Goal: Navigation & Orientation: Find specific page/section

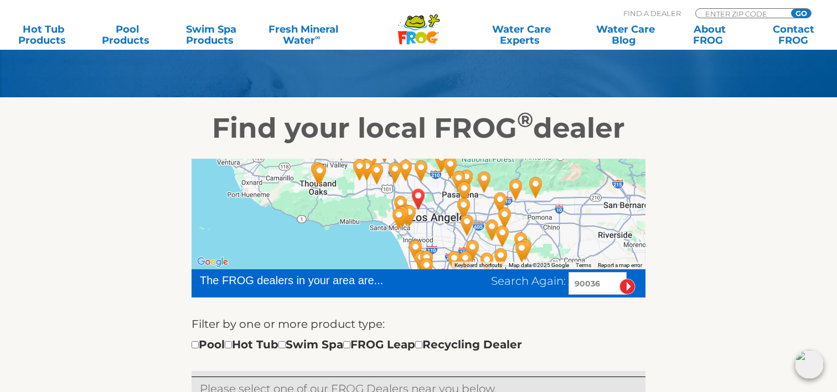
scroll to position [111, 0]
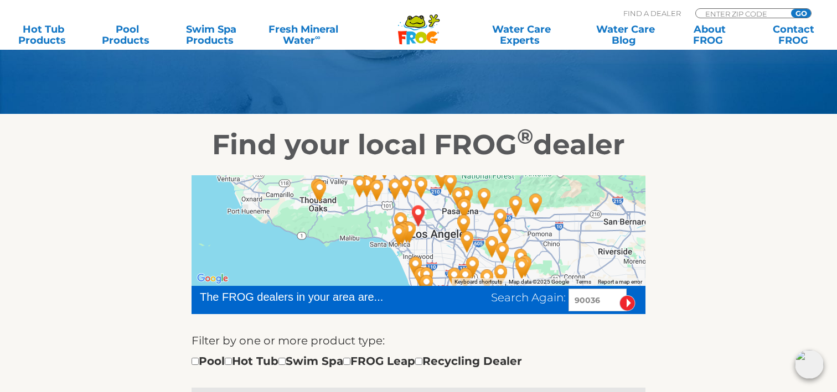
click at [490, 227] on img "Leslie's Poolmart, Inc. # 231 - 23 miles away." at bounding box center [500, 220] width 25 height 30
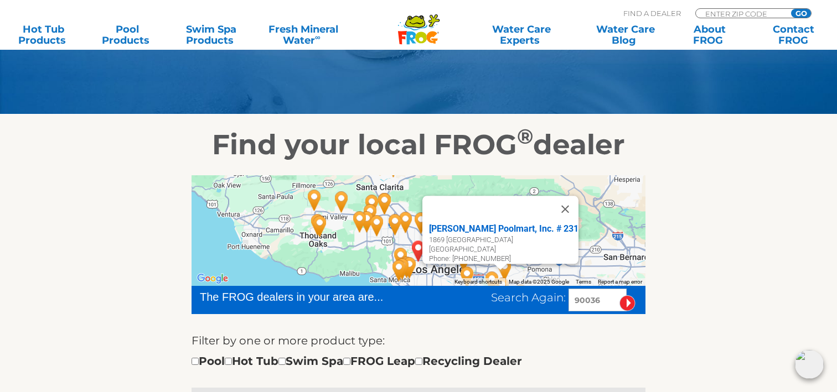
click at [598, 234] on div "Leslie's Poolmart, Inc. # 231 1869 N Hacienda Blvd La Puente, CA 91744 Phone: 6…" at bounding box center [418, 230] width 454 height 111
click at [563, 201] on button "Close" at bounding box center [565, 209] width 27 height 27
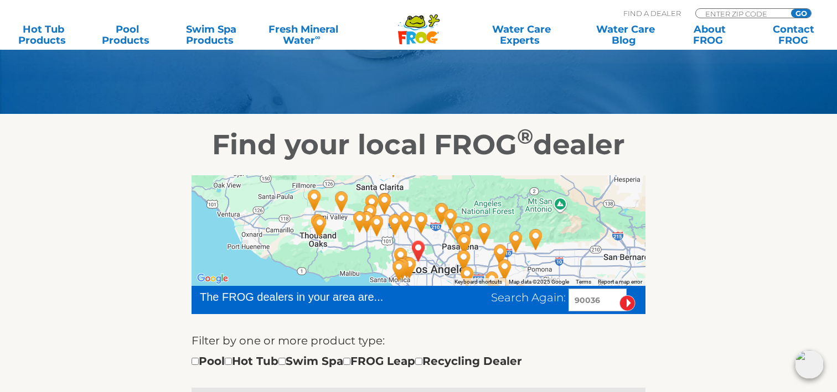
click at [566, 247] on div "To navigate, press the arrow keys." at bounding box center [418, 230] width 454 height 111
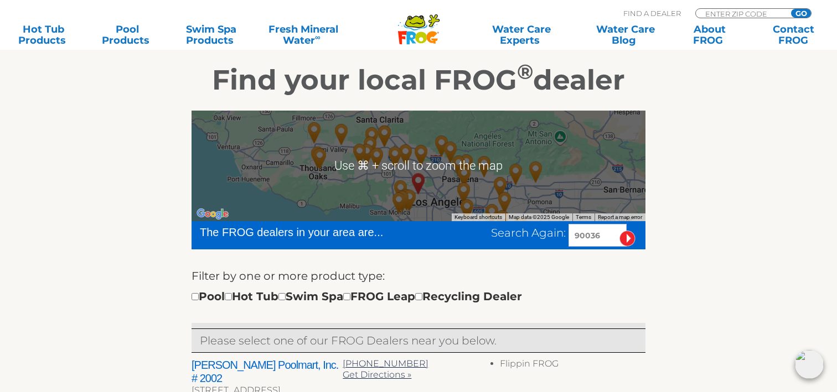
scroll to position [173, 1]
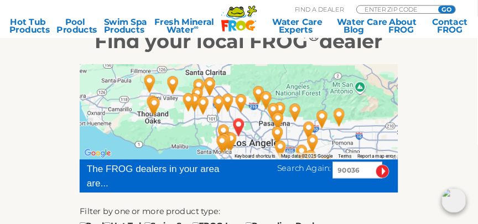
scroll to position [159, 0]
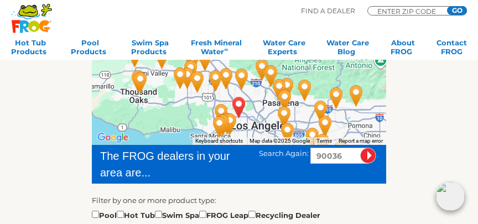
click at [240, 108] on img "FARMER MARKET, CA 90036" at bounding box center [238, 107] width 25 height 30
click at [230, 119] on img "FARMER MARKET, CA 90036" at bounding box center [238, 107] width 25 height 30
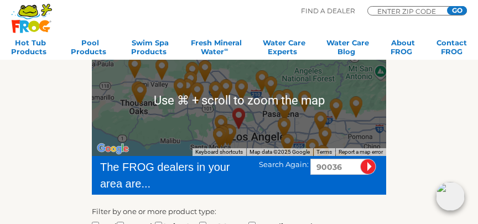
scroll to position [148, 0]
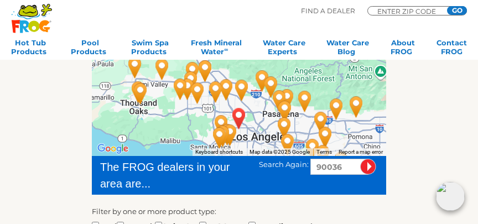
click at [341, 166] on input "90036" at bounding box center [339, 167] width 58 height 16
drag, startPoint x: 341, startPoint y: 166, endPoint x: 318, endPoint y: 165, distance: 22.7
click at [318, 165] on input "90036" at bounding box center [339, 167] width 58 height 16
type input "92549"
click at [368, 166] on input "image" at bounding box center [368, 167] width 16 height 16
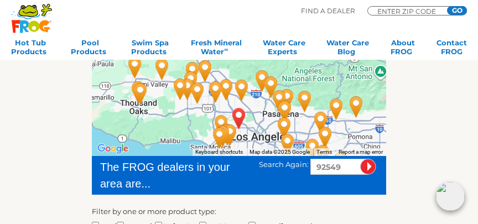
click at [370, 167] on input "image" at bounding box center [368, 167] width 16 height 16
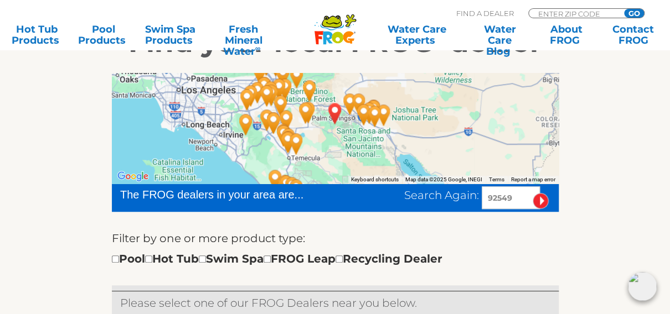
scroll to position [190, 0]
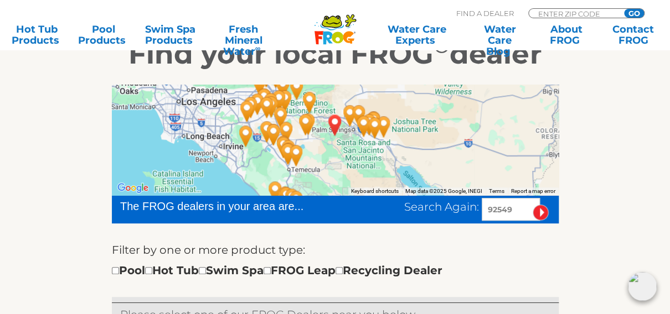
click at [272, 107] on img "Leslie's Poolmart Inc # 987 - 31 miles away." at bounding box center [280, 117] width 25 height 30
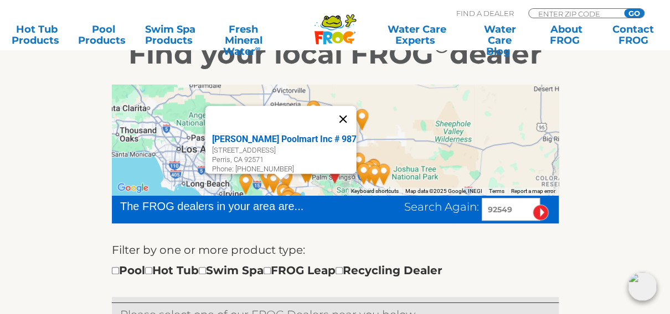
click at [345, 111] on button "Close" at bounding box center [343, 119] width 27 height 27
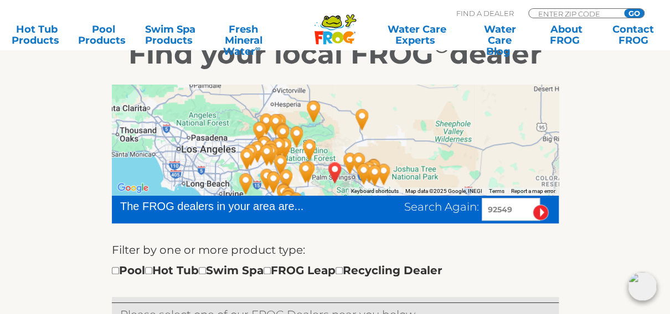
click at [288, 150] on img "Leslie's Poolmart Inc # 987 - 31 miles away." at bounding box center [280, 165] width 25 height 30
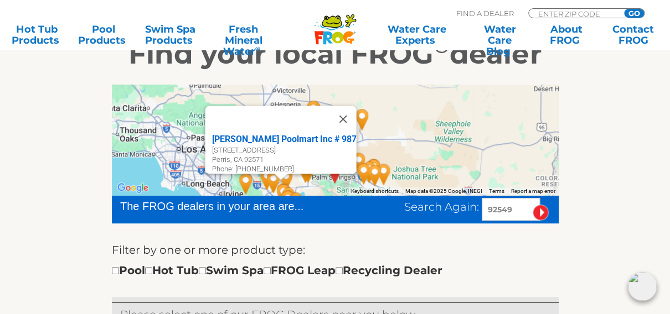
click at [378, 140] on div "Leslie's Poolmart Inc # 987 121 W Nuevo Rd Perris, CA 92571 Phone: 951-550-5051" at bounding box center [335, 140] width 447 height 111
click at [347, 115] on button "Close" at bounding box center [343, 119] width 27 height 27
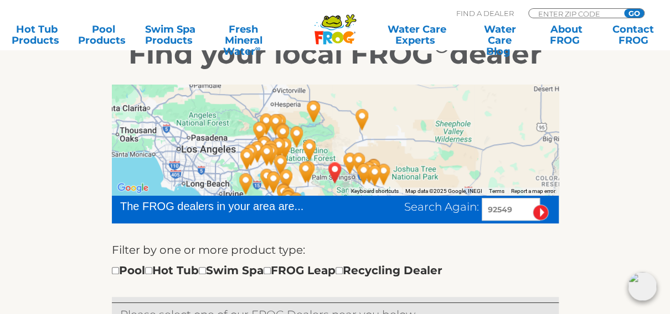
click at [265, 140] on img "Pacific Pool Supply - 40 miles away." at bounding box center [266, 155] width 25 height 30
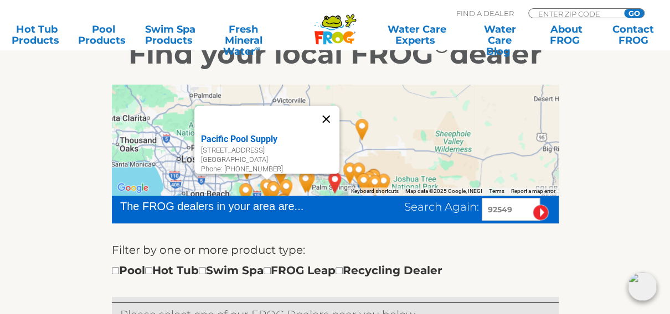
click at [331, 108] on button "Close" at bounding box center [326, 119] width 27 height 27
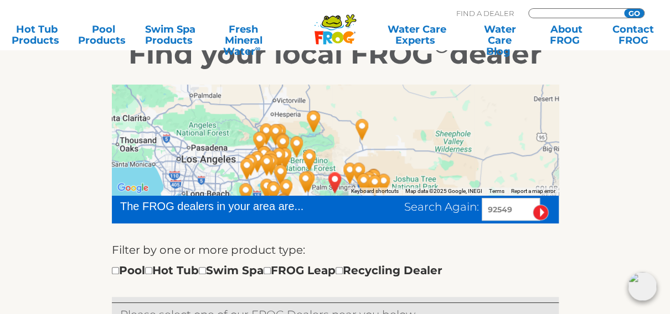
click at [478, 12] on input "Zip Code Form" at bounding box center [574, 13] width 75 height 9
type input "90048"
click at [478, 11] on input "GO" at bounding box center [634, 13] width 20 height 9
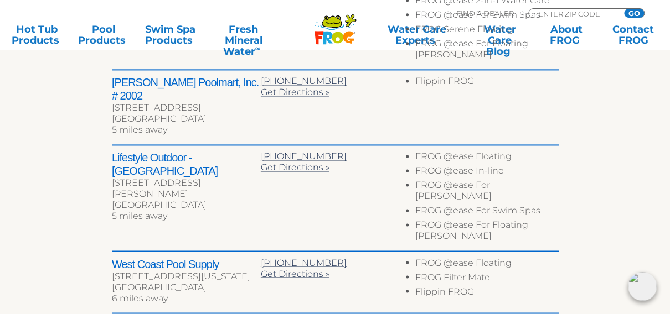
scroll to position [582, 0]
